Goal: Transaction & Acquisition: Purchase product/service

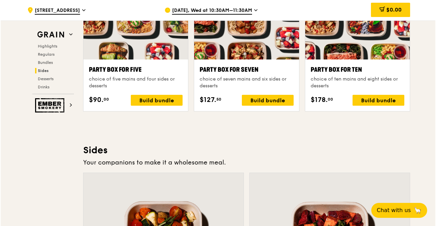
scroll to position [1369, 0]
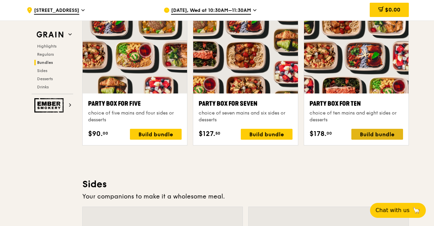
click at [378, 140] on div "Build bundle" at bounding box center [377, 134] width 52 height 11
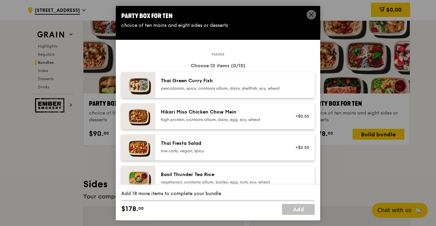
click at [240, 85] on div "Thai Green [PERSON_NAME] Fish pescatarian, spicy, contains allium, dairy, shell…" at bounding box center [222, 85] width 122 height 14
click at [240, 85] on div "Thai Green Curry Fish pescatarian, spicy, contains allium, dairy, shellfish, so…" at bounding box center [222, 85] width 122 height 14
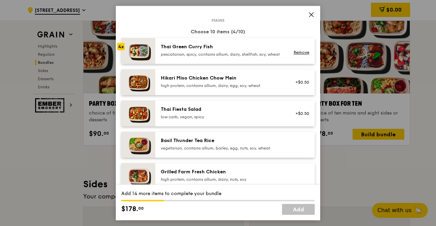
scroll to position [102, 0]
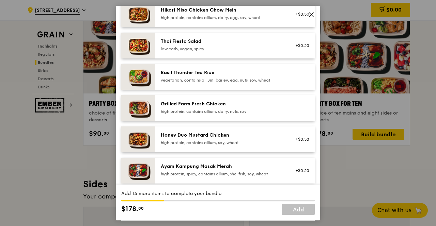
click at [248, 163] on div "Ayam Kampung Masak Merah high protein, spicy, contains allium, shellfish, soy, …" at bounding box center [234, 171] width 159 height 26
click at [238, 82] on div "Basil Thunder Tea Rice vegetarian, contains allium, barley, egg, nuts, soy, whe…" at bounding box center [222, 76] width 122 height 14
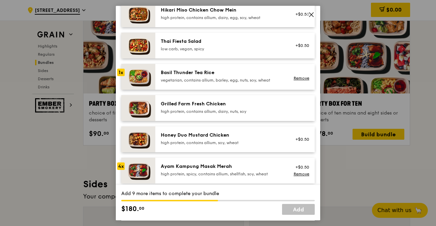
click at [238, 76] on div "Basil Thunder Tea Rice" at bounding box center [222, 72] width 122 height 7
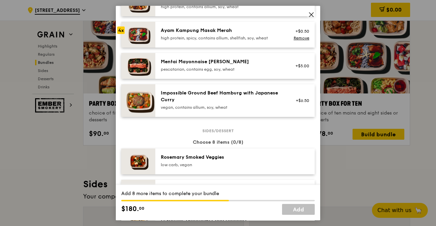
scroll to position [340, 0]
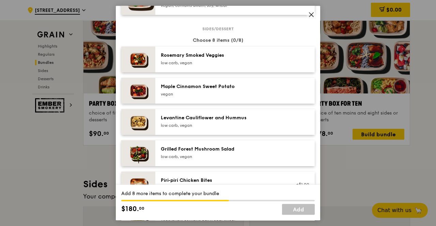
click at [224, 72] on div "Rosemary Smoked Veggies low carb, vegan" at bounding box center [234, 60] width 159 height 26
click at [224, 72] on div "Rosemary Smoked Veggies low carb, vegan Remove" at bounding box center [234, 60] width 159 height 26
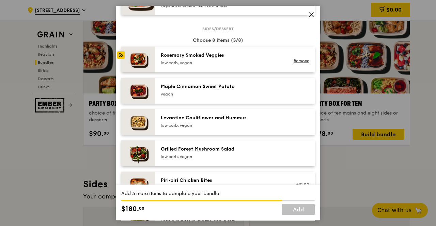
click at [220, 121] on div "Levantine Cauliflower and Hummus" at bounding box center [222, 118] width 122 height 7
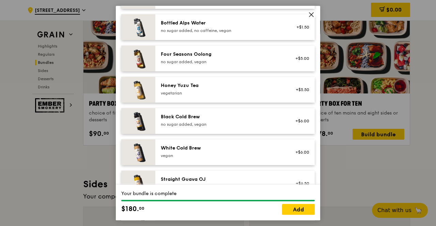
scroll to position [836, 0]
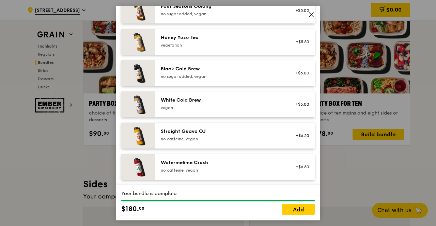
click at [226, 171] on div "no caffeine, vegan" at bounding box center [222, 170] width 122 height 5
click at [219, 105] on div "vegan" at bounding box center [222, 107] width 122 height 5
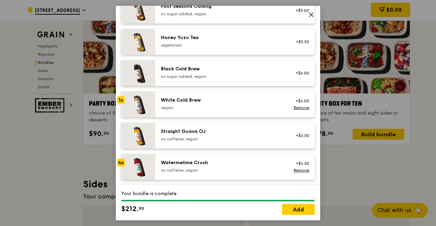
click at [219, 105] on div "vegan" at bounding box center [222, 107] width 122 height 5
click at [297, 212] on link "Add" at bounding box center [298, 209] width 33 height 11
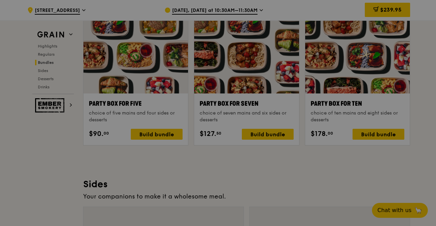
scroll to position [1369, 0]
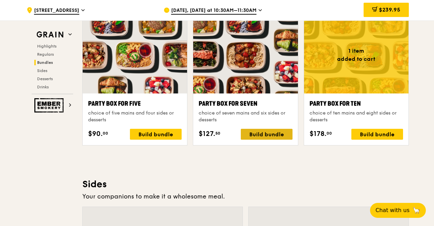
click at [276, 140] on div "Build bundle" at bounding box center [267, 134] width 52 height 11
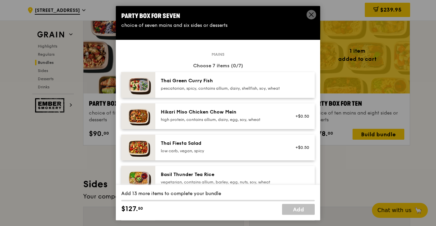
scroll to position [68, 0]
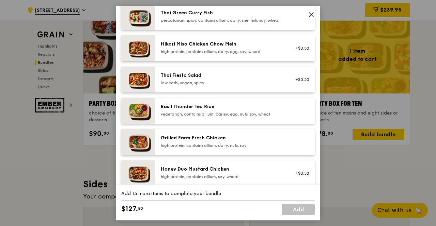
click at [235, 142] on div "Grilled Farm Fresh Chicken" at bounding box center [222, 138] width 122 height 7
click at [224, 167] on div "Honey Duo Mustard Chicken high protein, contains allium, soy, wheat +$0.50" at bounding box center [234, 174] width 159 height 26
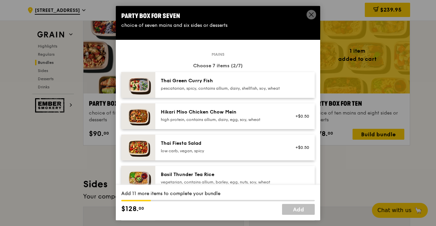
click at [228, 116] on div "Hikari Miso Chicken Chow Mein" at bounding box center [222, 112] width 122 height 7
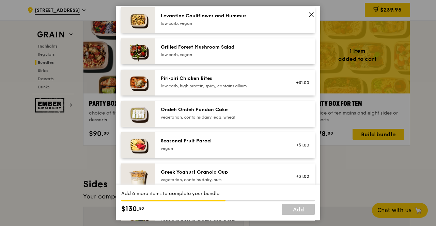
scroll to position [476, 0]
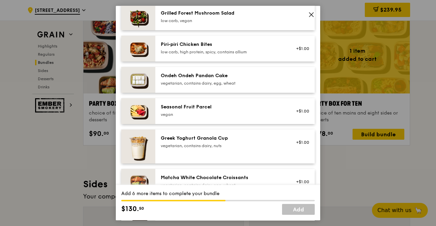
click at [233, 147] on div "Greek Yoghurt Granola Cup vegetarian, contains dairy, nuts" at bounding box center [222, 142] width 122 height 14
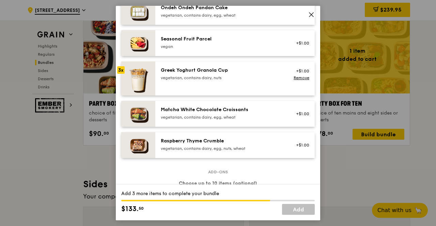
click at [218, 127] on div "Matcha White Chocolate Croissants vegetarian, contains dairy, egg, wheat +$1.00" at bounding box center [234, 114] width 159 height 26
click at [218, 127] on div "Matcha White Chocolate Croissants vegetarian, contains dairy, egg, wheat +$1.00…" at bounding box center [234, 114] width 159 height 26
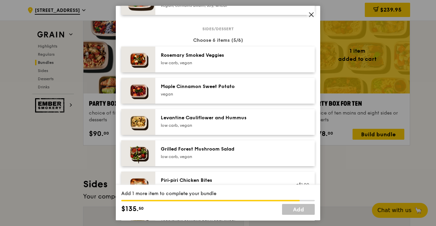
scroll to position [442, 0]
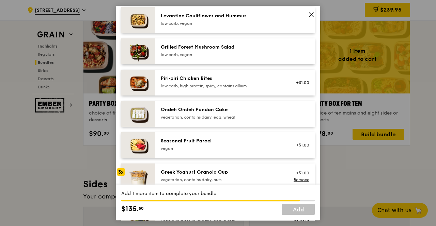
click at [200, 151] on div "vegan" at bounding box center [222, 148] width 122 height 5
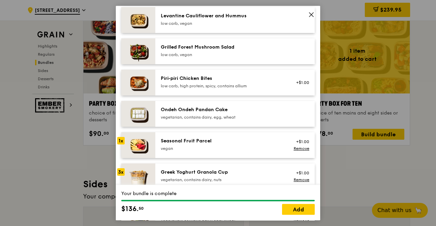
click at [210, 151] on div "vegan" at bounding box center [222, 148] width 122 height 5
click at [293, 151] on link "Remove" at bounding box center [301, 148] width 16 height 5
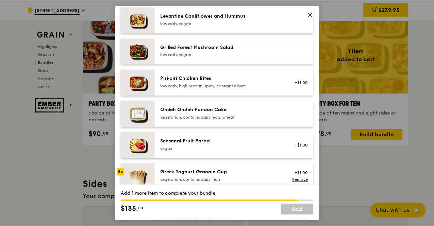
scroll to position [340, 0]
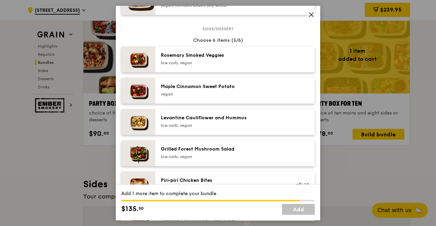
click at [267, 121] on div "Levantine Cauliflower and Hummus" at bounding box center [222, 118] width 122 height 7
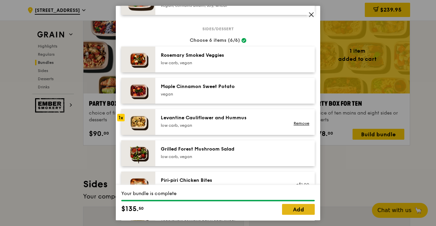
click at [301, 209] on link "Add" at bounding box center [298, 209] width 33 height 11
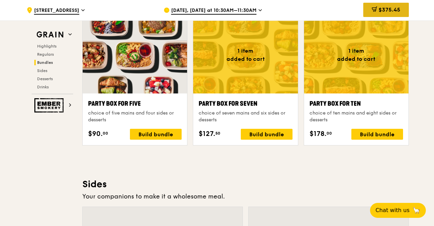
click at [376, 10] on icon at bounding box center [374, 8] width 5 height 5
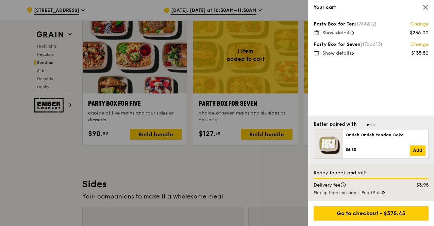
click at [348, 53] on span "Show details" at bounding box center [337, 53] width 29 height 6
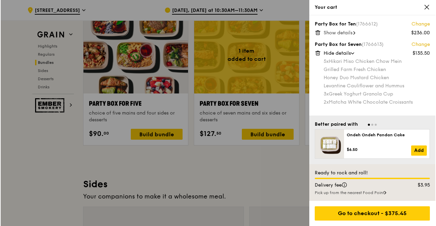
scroll to position [1437, 0]
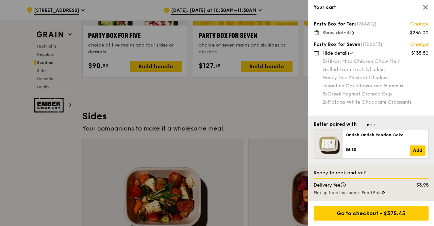
click at [421, 46] on link "Change" at bounding box center [419, 44] width 18 height 7
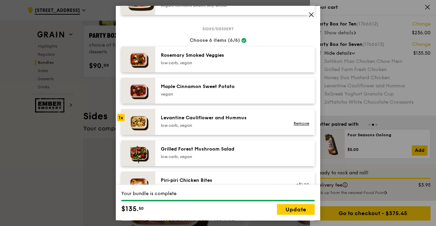
scroll to position [408, 0]
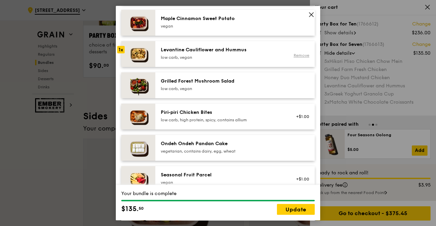
click at [302, 58] on link "Remove" at bounding box center [301, 55] width 16 height 5
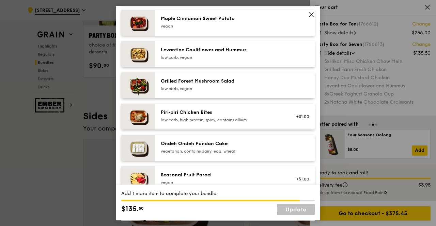
click at [277, 85] on div "Grilled Forest Mushroom Salad" at bounding box center [222, 81] width 122 height 7
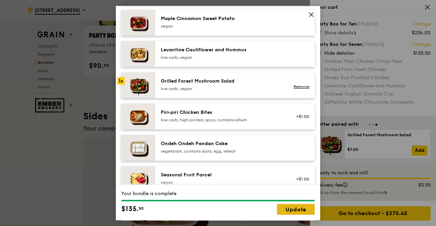
click at [301, 207] on link "Update" at bounding box center [296, 209] width 38 height 11
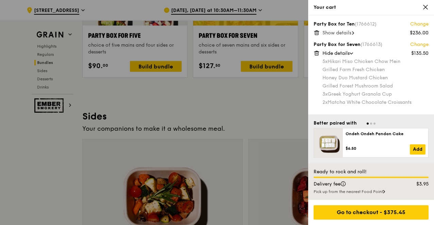
click at [426, 43] on link "Change" at bounding box center [419, 44] width 18 height 7
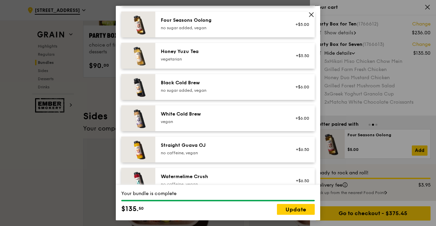
scroll to position [836, 0]
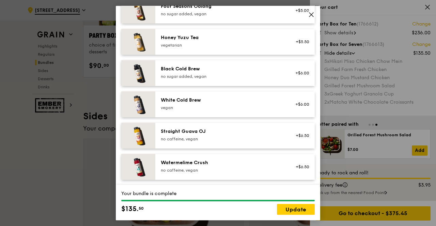
click at [230, 40] on div "Honey Yuzu Tea" at bounding box center [222, 37] width 122 height 7
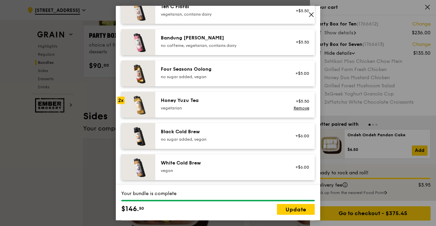
click at [239, 73] on div "Four Seasons Oolong" at bounding box center [222, 69] width 122 height 7
click at [248, 149] on div "Black Cold Brew no sugar added, vegan +$6.00" at bounding box center [234, 136] width 159 height 26
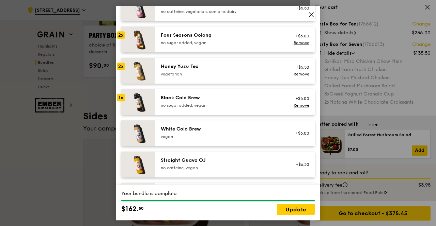
click at [243, 164] on div "Straight Guava OJ" at bounding box center [222, 160] width 122 height 7
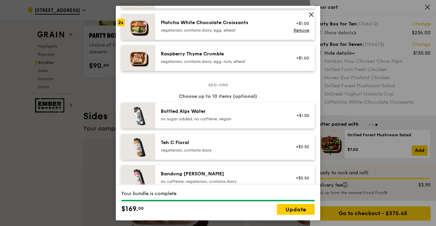
scroll to position [666, 0]
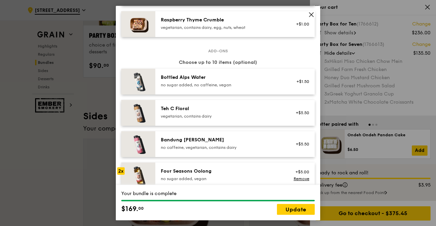
click at [243, 109] on div "Teh C Floral vegetarian, contains dairy +$5.50" at bounding box center [234, 113] width 159 height 26
click at [245, 144] on div "Bandung [PERSON_NAME]" at bounding box center [222, 140] width 122 height 7
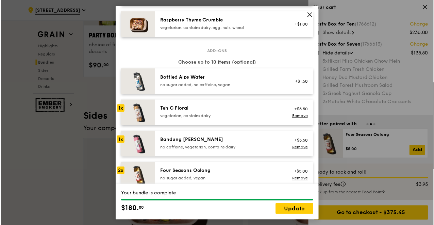
scroll to position [768, 0]
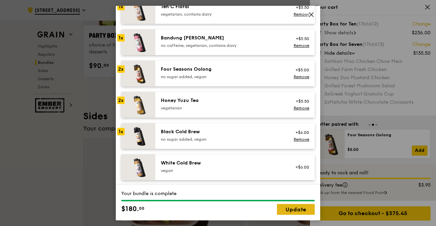
click at [298, 208] on link "Update" at bounding box center [296, 209] width 38 height 11
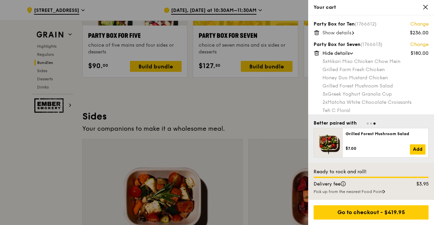
scroll to position [44, 0]
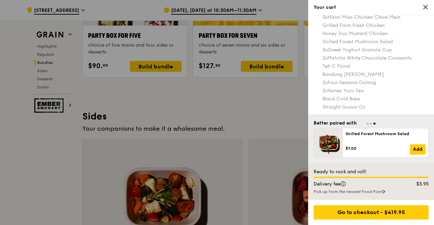
click at [171, 96] on div at bounding box center [217, 112] width 434 height 225
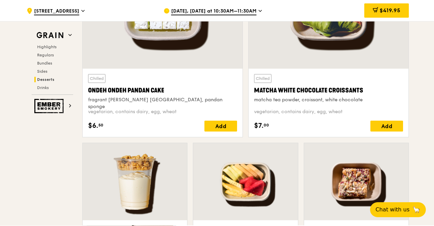
scroll to position [2118, 0]
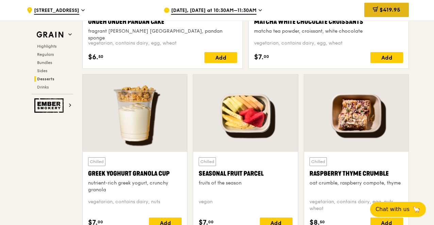
click at [391, 9] on span "$419.95" at bounding box center [390, 9] width 21 height 6
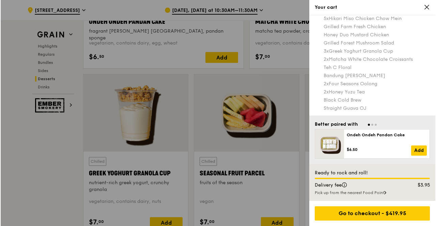
scroll to position [0, 0]
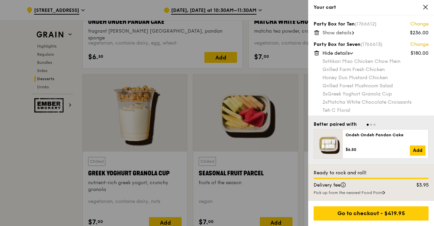
click at [414, 43] on link "Change" at bounding box center [419, 44] width 18 height 7
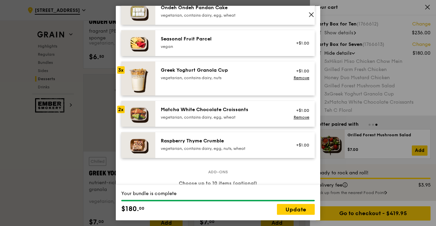
scroll to position [408, 0]
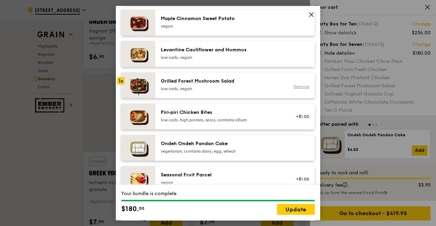
click at [301, 89] on link "Remove" at bounding box center [301, 86] width 16 height 5
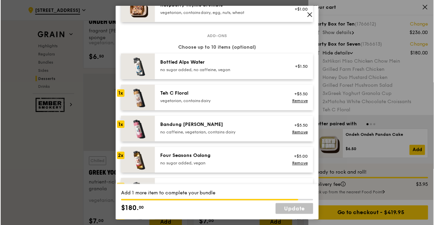
scroll to position [612, 0]
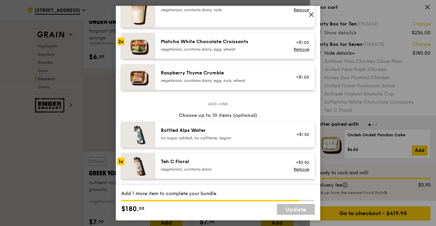
click at [274, 83] on div "vegetarian, contains dairy, egg, nuts, wheat" at bounding box center [222, 80] width 122 height 5
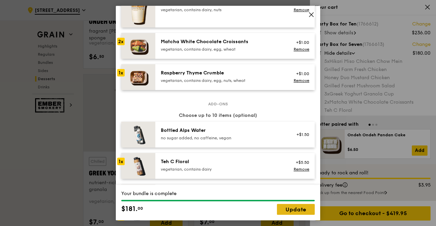
click at [299, 210] on link "Update" at bounding box center [296, 209] width 38 height 11
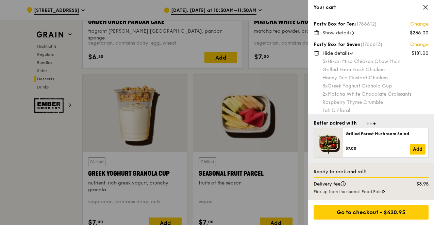
click at [245, 165] on div at bounding box center [217, 112] width 434 height 225
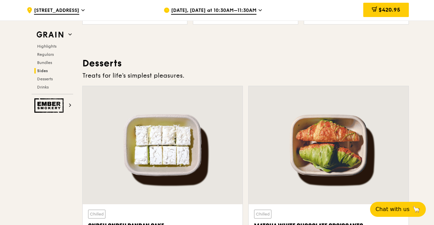
scroll to position [1778, 0]
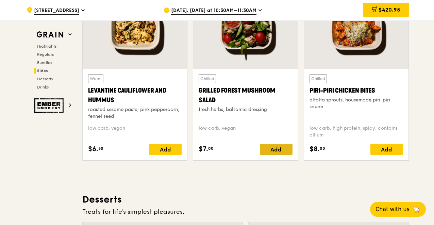
click at [278, 155] on div "Add" at bounding box center [276, 149] width 33 height 11
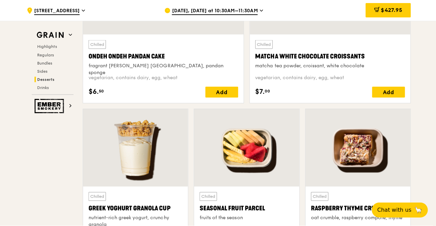
scroll to position [2050, 0]
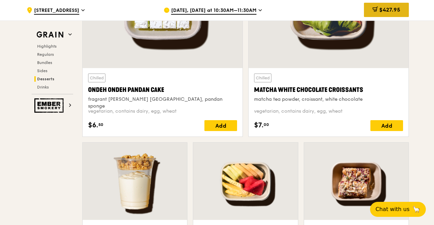
click at [373, 9] on icon at bounding box center [375, 9] width 4 height 2
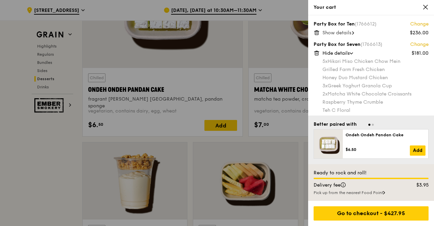
click at [422, 48] on div "Party Box for Seven (1766613) Change $181.00 Hide details 5x Hikari Miso Chicke…" at bounding box center [371, 97] width 115 height 113
click at [421, 47] on link "Change" at bounding box center [419, 44] width 18 height 7
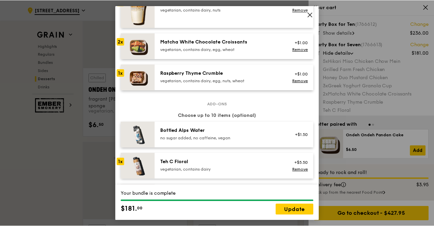
scroll to position [647, 0]
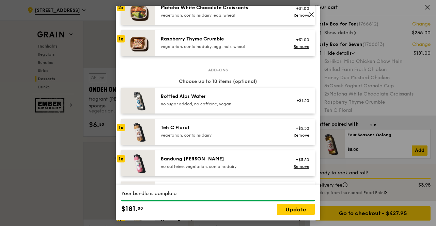
click at [311, 17] on icon at bounding box center [311, 15] width 6 height 6
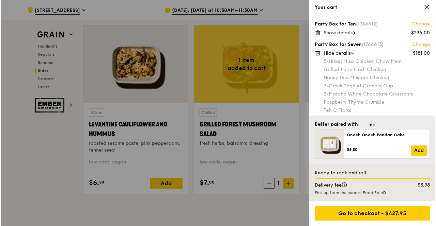
scroll to position [1880, 0]
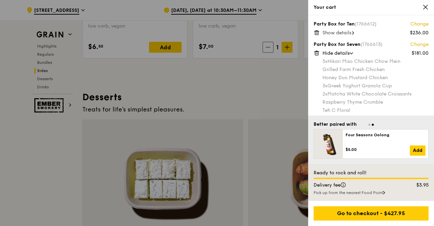
click at [412, 47] on link "Change" at bounding box center [419, 44] width 18 height 7
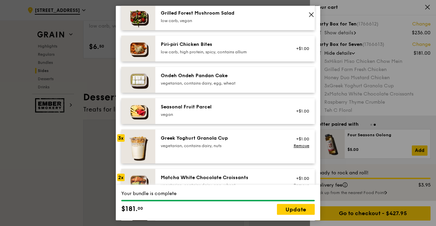
scroll to position [340, 0]
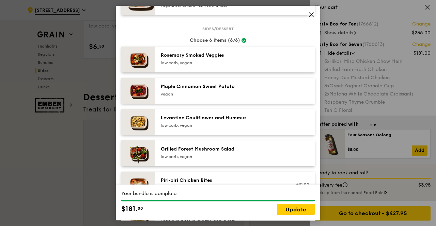
click at [308, 17] on icon at bounding box center [311, 15] width 6 height 6
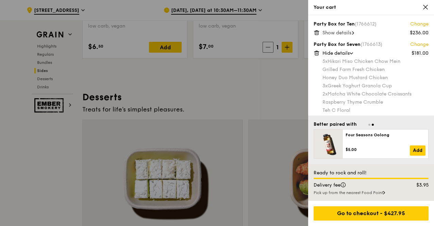
click at [415, 27] on link "Change" at bounding box center [419, 24] width 18 height 7
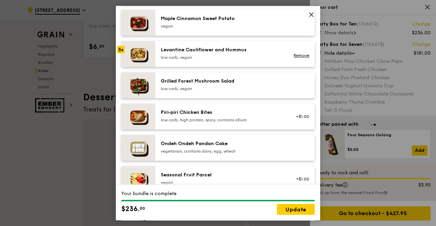
scroll to position [306, 0]
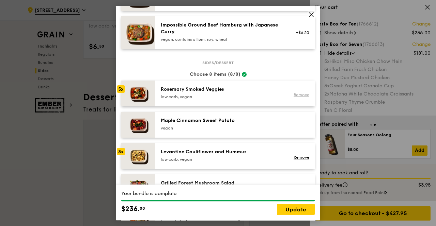
click at [298, 97] on link "Remove" at bounding box center [301, 95] width 16 height 5
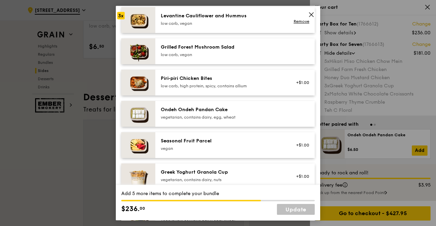
scroll to position [578, 0]
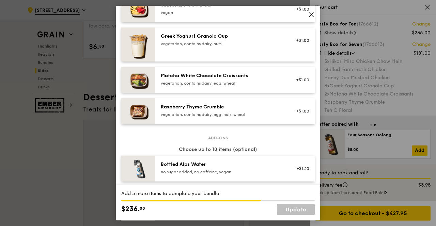
click at [270, 15] on div "vegan" at bounding box center [222, 12] width 122 height 5
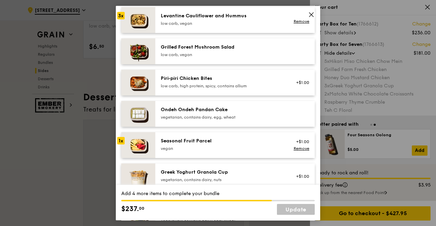
click at [202, 82] on div "Piri‑piri Chicken Bites" at bounding box center [222, 78] width 122 height 7
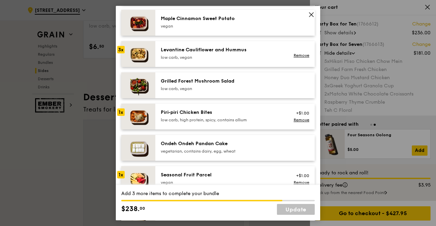
scroll to position [340, 0]
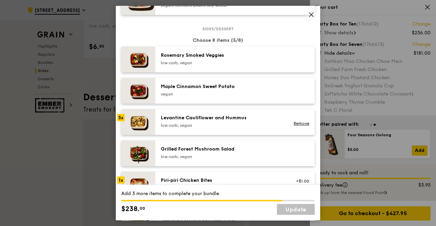
click at [228, 153] on div "Grilled Forest Mushroom Salad" at bounding box center [222, 149] width 122 height 7
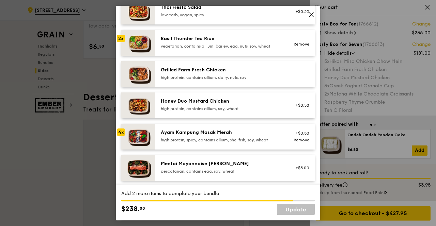
scroll to position [306, 0]
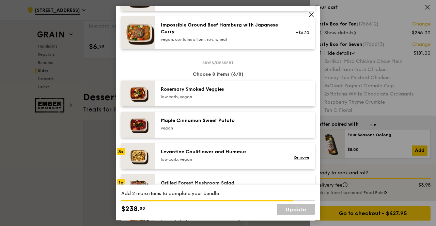
click at [262, 130] on div "Maple Cinnamon Sweet Potato vegan" at bounding box center [222, 124] width 122 height 14
click at [255, 98] on div "Rosemary Smoked Veggies low carb, vegan" at bounding box center [222, 93] width 122 height 14
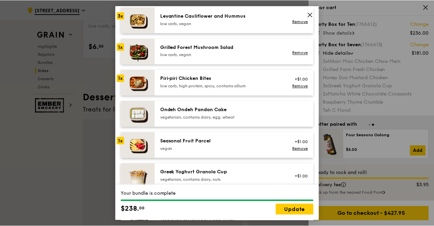
scroll to position [578, 0]
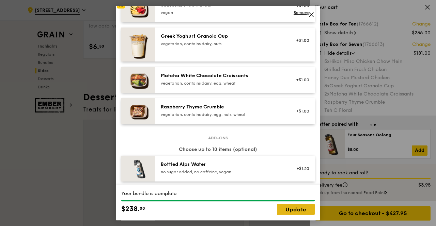
click at [292, 212] on link "Update" at bounding box center [296, 209] width 38 height 11
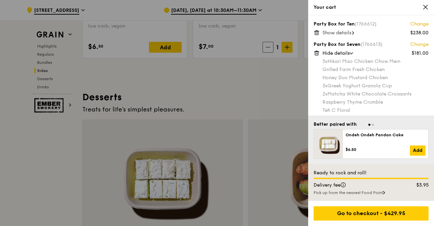
scroll to position [65, 0]
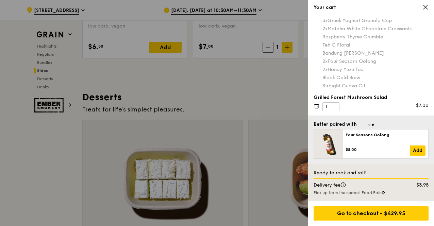
click at [282, 94] on div at bounding box center [217, 113] width 434 height 226
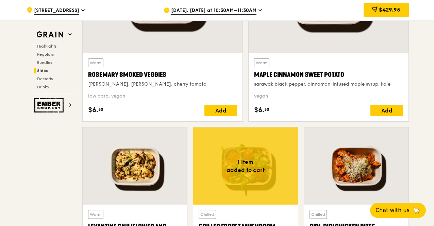
scroll to position [1744, 0]
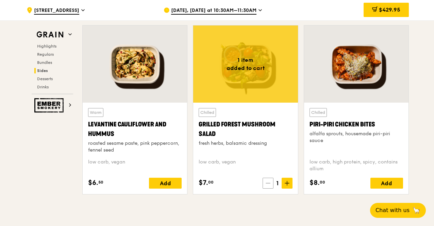
click at [271, 188] on span at bounding box center [268, 183] width 11 height 11
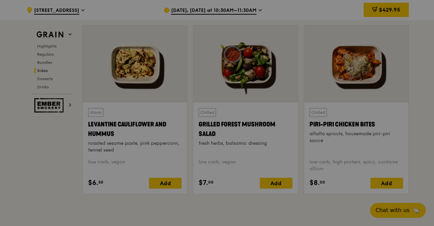
scroll to position [1573, 0]
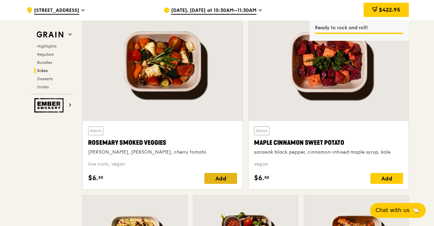
click at [231, 182] on div "Add" at bounding box center [221, 178] width 33 height 11
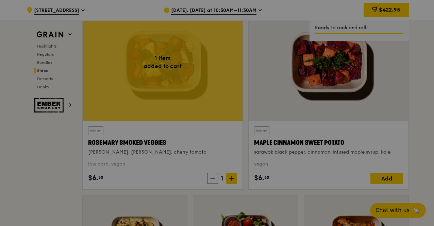
click at [233, 183] on div at bounding box center [217, 113] width 434 height 226
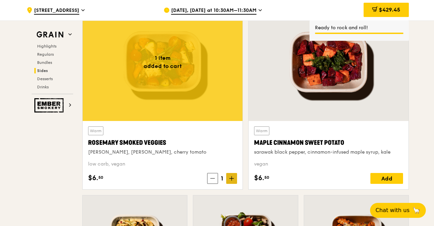
click at [231, 181] on icon at bounding box center [231, 178] width 5 height 5
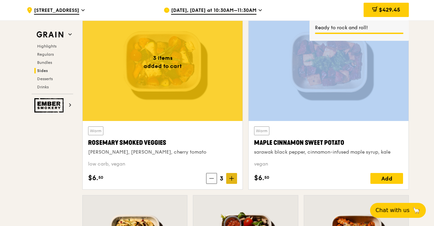
click at [231, 181] on icon at bounding box center [231, 178] width 5 height 5
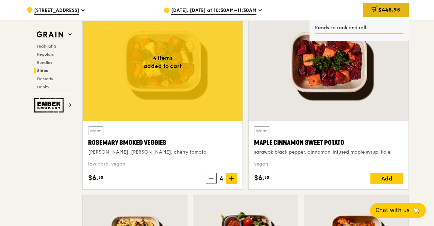
click at [391, 12] on span "$448.95" at bounding box center [389, 9] width 22 height 6
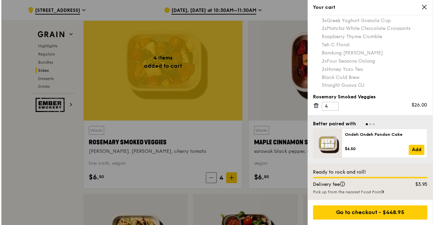
scroll to position [0, 0]
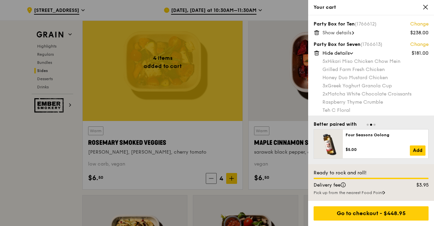
click at [413, 27] on link "Change" at bounding box center [419, 24] width 18 height 7
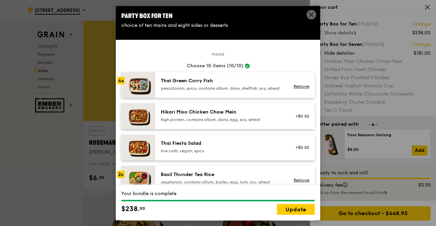
click at [312, 14] on icon at bounding box center [311, 15] width 6 height 6
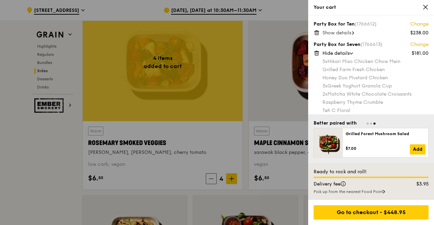
click at [345, 32] on span "Show details" at bounding box center [337, 33] width 29 height 6
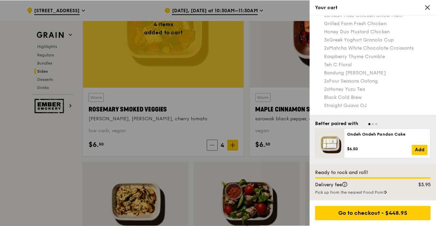
scroll to position [102, 0]
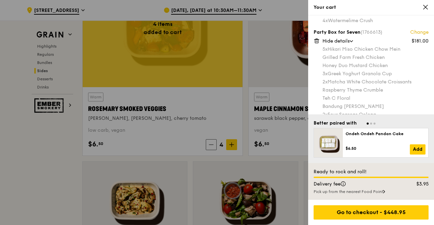
click at [412, 32] on link "Change" at bounding box center [419, 32] width 18 height 7
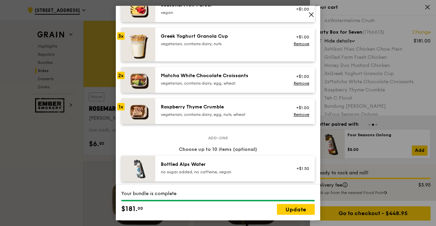
scroll to position [544, 0]
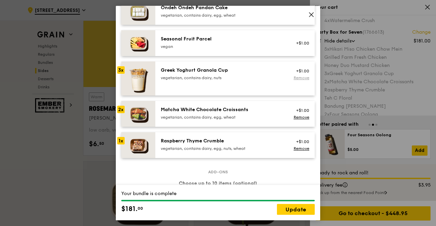
click at [293, 80] on link "Remove" at bounding box center [301, 78] width 16 height 5
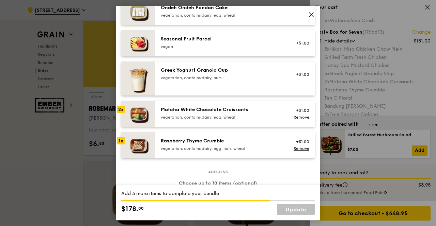
click at [225, 81] on div "vegetarian, contains dairy, nuts" at bounding box center [222, 77] width 122 height 5
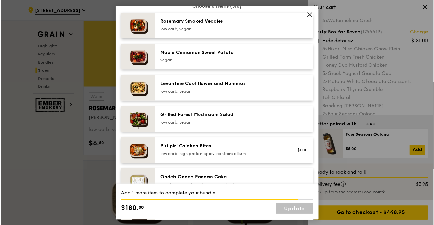
scroll to position [340, 0]
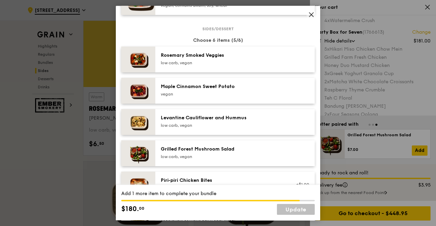
click at [223, 59] on div "Rosemary Smoked Veggies" at bounding box center [222, 55] width 122 height 7
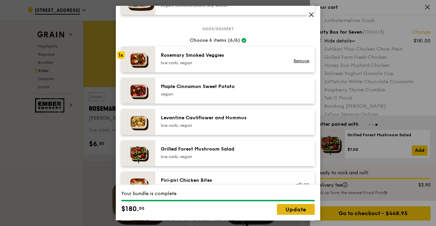
click at [291, 208] on link "Update" at bounding box center [296, 209] width 38 height 11
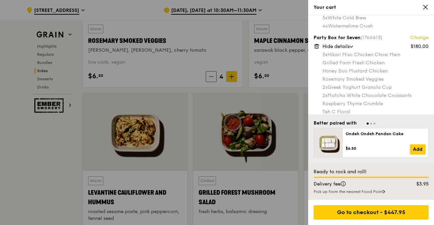
scroll to position [165, 0]
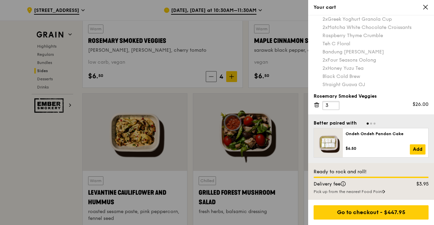
type input "3"
click at [333, 106] on input "3" at bounding box center [331, 105] width 17 height 9
click at [374, 79] on div "Black Cold Brew" at bounding box center [376, 76] width 106 height 7
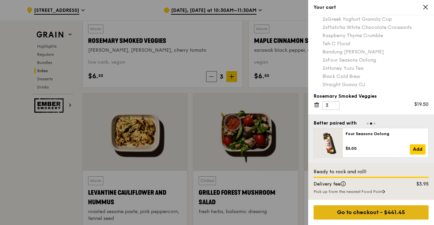
click at [380, 210] on div "Go to checkout - $441.45" at bounding box center [371, 212] width 115 height 14
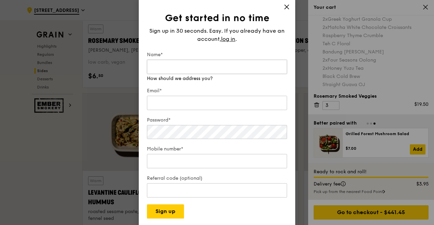
click at [223, 71] on input "Name*" at bounding box center [217, 67] width 140 height 14
click at [225, 64] on input "Name*" at bounding box center [217, 67] width 140 height 14
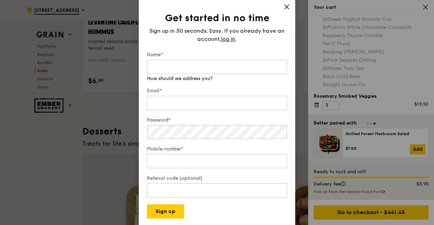
scroll to position [1982, 0]
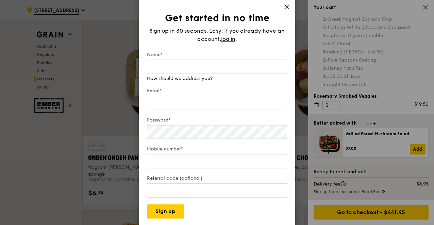
click at [234, 38] on div "Sign up in 30 seconds. Easy. If you already have an account, log in ." at bounding box center [217, 35] width 140 height 16
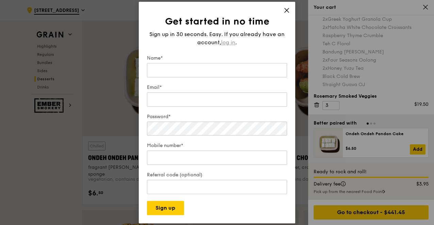
click at [232, 44] on span "log in" at bounding box center [228, 42] width 14 height 8
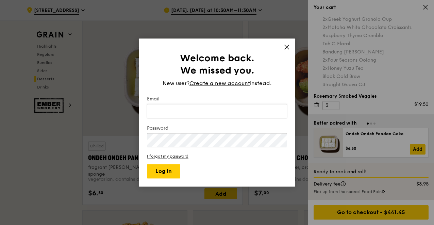
type input "michelle.tangh@yahoo.com.sg"
click at [199, 117] on input "michelle.tangh@yahoo.com.sg" at bounding box center [217, 111] width 140 height 14
click at [170, 179] on div "Welcome back. We missed you. New user? Create a new account instead. Email mich…" at bounding box center [217, 112] width 157 height 148
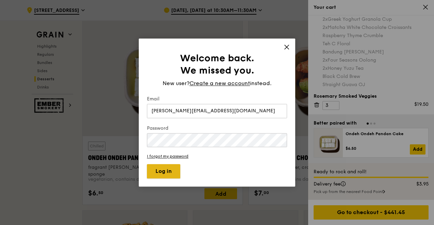
click at [169, 173] on button "Log in" at bounding box center [163, 171] width 33 height 14
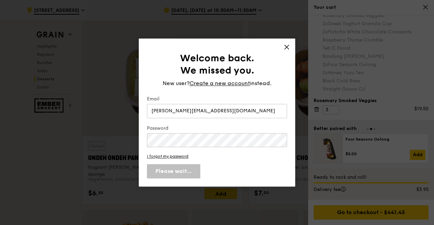
scroll to position [159, 0]
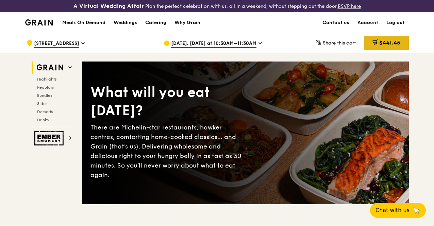
click at [380, 45] on div "$441.45" at bounding box center [386, 43] width 45 height 14
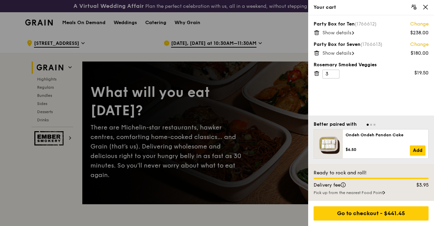
click at [350, 32] on span "Show details" at bounding box center [337, 33] width 29 height 6
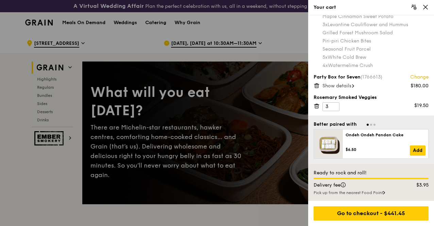
scroll to position [34, 0]
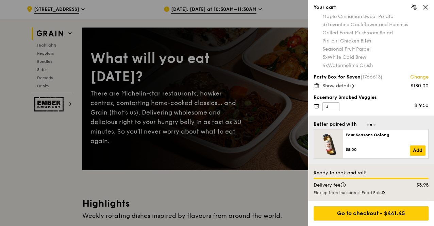
click at [349, 87] on span "Show details" at bounding box center [337, 86] width 29 height 6
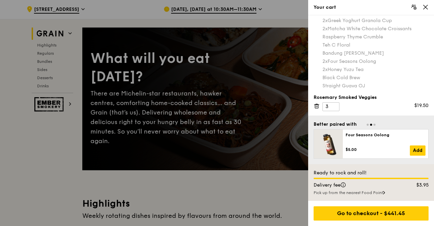
scroll to position [102, 0]
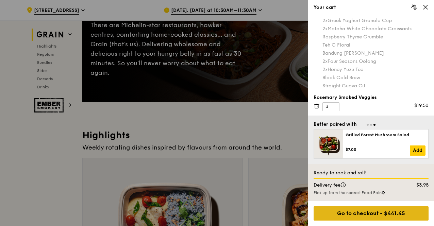
click at [389, 210] on div "Go to checkout - $441.45" at bounding box center [371, 214] width 115 height 14
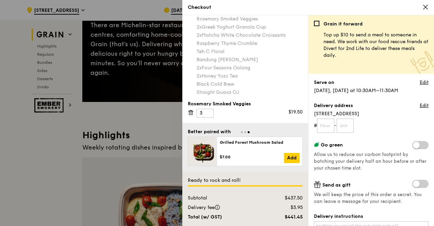
scroll to position [156, 0]
click at [330, 125] on input "text" at bounding box center [325, 126] width 17 height 14
drag, startPoint x: 419, startPoint y: 103, endPoint x: 374, endPoint y: 126, distance: 50.4
click at [381, 127] on div "Delivery address Edit [STREET_ADDRESS] # -" at bounding box center [371, 117] width 115 height 31
click at [324, 127] on input "text" at bounding box center [325, 126] width 17 height 14
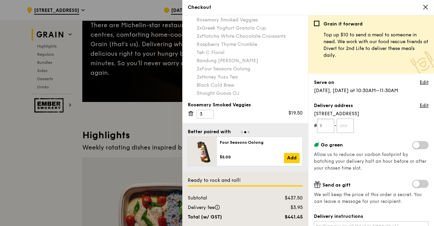
type input "1"
click at [350, 126] on input "text" at bounding box center [345, 126] width 17 height 14
type input "1"
click at [376, 119] on form "# 1 - 1" at bounding box center [371, 126] width 115 height 14
drag, startPoint x: 316, startPoint y: 125, endPoint x: 310, endPoint y: 125, distance: 6.5
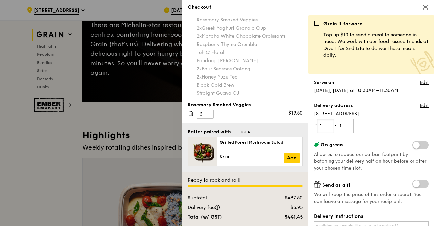
click at [310, 125] on div "Grain it forward Top up $10 to send a meal to someone in need. We work with our…" at bounding box center [371, 120] width 126 height 211
click at [322, 127] on input "14" at bounding box center [325, 126] width 17 height 14
drag, startPoint x: 322, startPoint y: 125, endPoint x: 368, endPoint y: 125, distance: 45.9
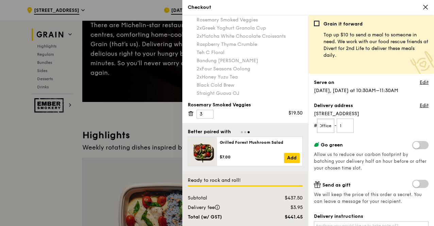
click at [367, 124] on form "# General Office - 1" at bounding box center [371, 126] width 115 height 14
type input "Y14"
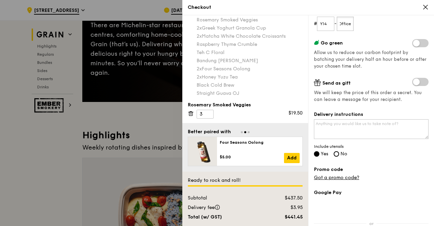
scroll to position [136, 0]
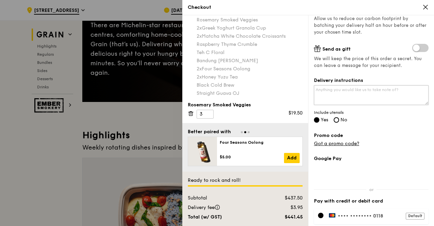
type input "General Office"
click at [381, 95] on textarea "Delivery instructions" at bounding box center [371, 95] width 115 height 20
type textarea "P"
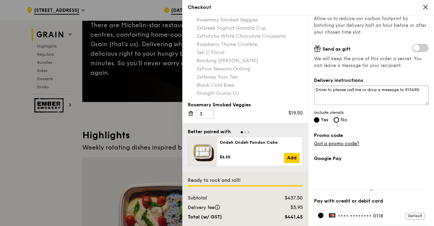
click at [361, 94] on textarea "Driver to please call me or drop a message to 915490" at bounding box center [371, 95] width 115 height 20
click at [425, 89] on div "Grain it forward Top up $10 to send a meal to someone in need. We work with our…" at bounding box center [371, 120] width 126 height 211
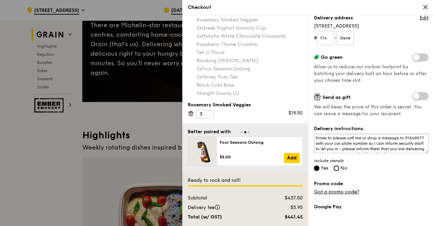
scroll to position [11, 0]
type textarea "Driver to please call me or drop a message to 91549077 with your car plate numb…"
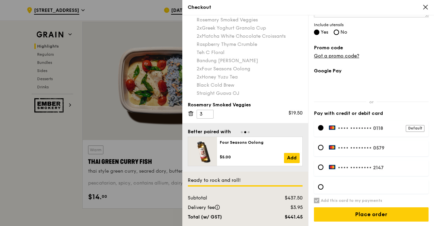
scroll to position [306, 0]
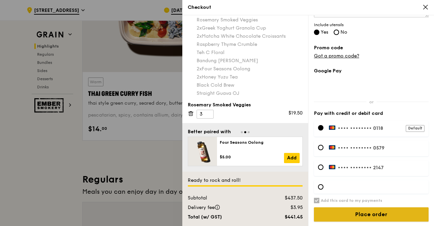
click at [391, 215] on input "Place order" at bounding box center [371, 215] width 115 height 14
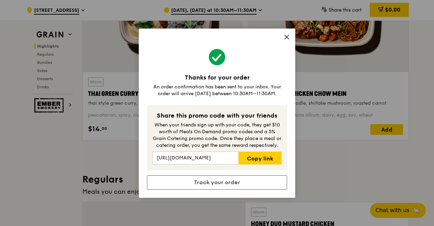
click at [286, 38] on icon at bounding box center [287, 37] width 4 height 4
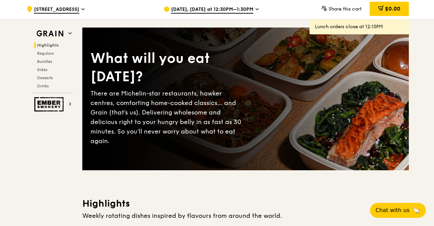
scroll to position [0, 0]
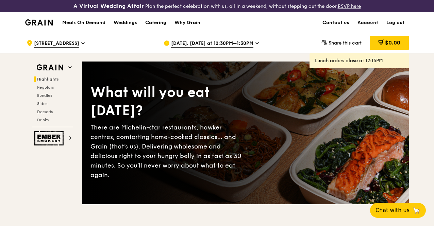
click at [368, 30] on link "Account" at bounding box center [368, 23] width 29 height 20
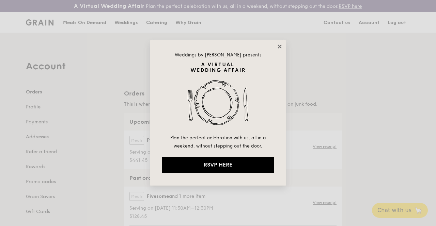
click at [280, 46] on icon at bounding box center [279, 47] width 4 height 4
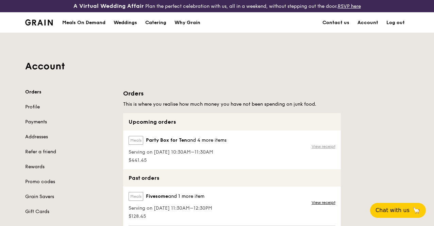
click at [324, 149] on link "View receipt" at bounding box center [324, 146] width 24 height 5
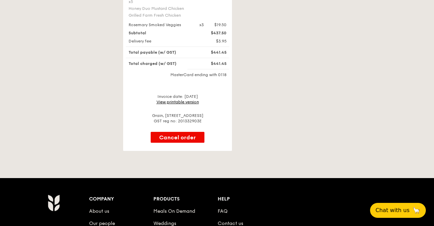
scroll to position [306, 0]
